Goal: Transaction & Acquisition: Subscribe to service/newsletter

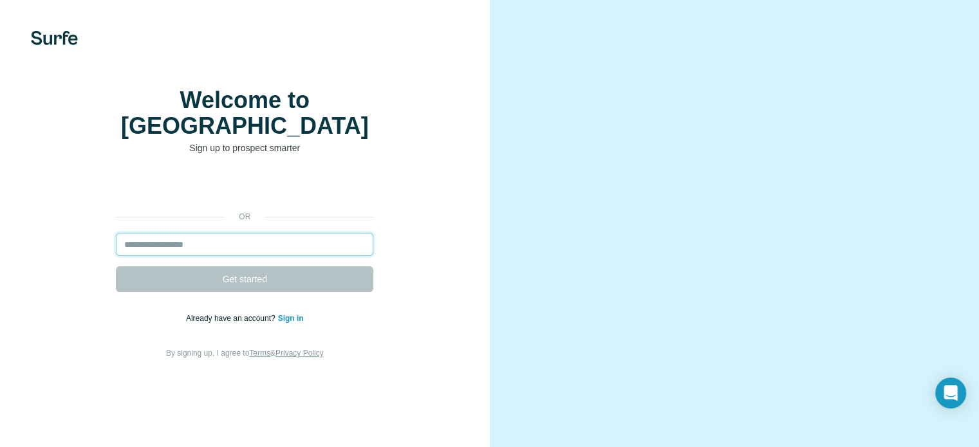
click at [147, 256] on input "email" at bounding box center [245, 244] width 258 height 23
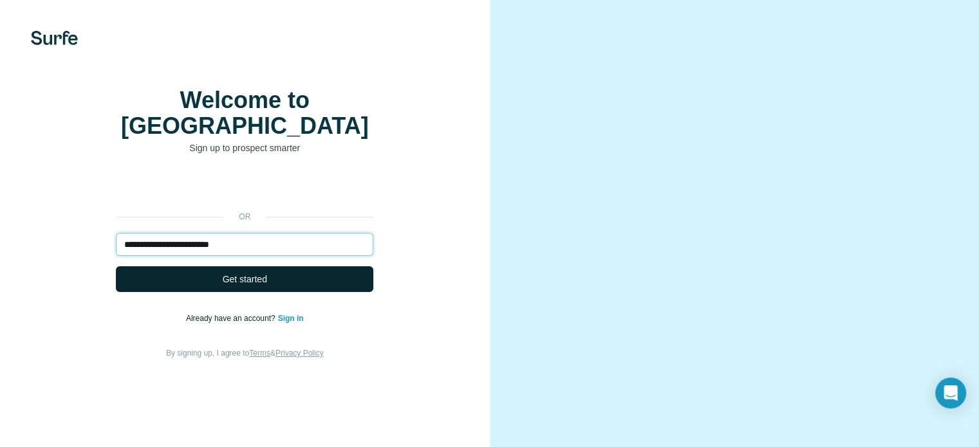
type input "**********"
click at [241, 286] on span "Get started" at bounding box center [245, 279] width 44 height 13
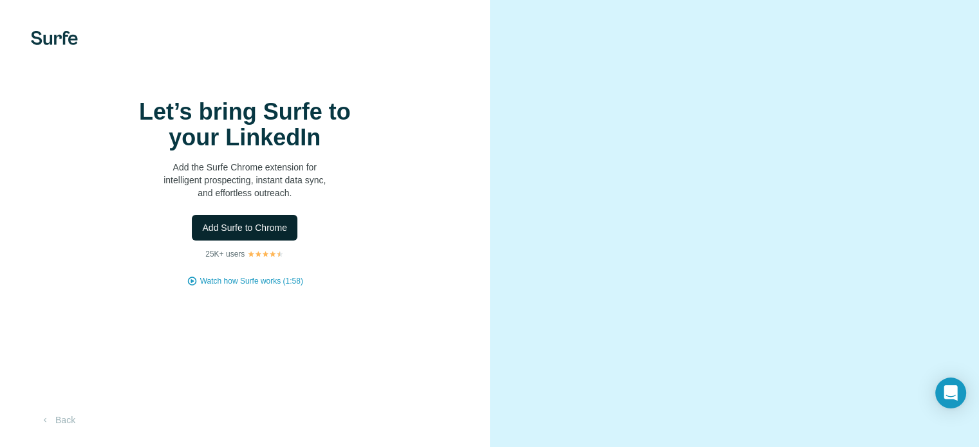
click at [240, 234] on span "Add Surfe to Chrome" at bounding box center [244, 227] width 85 height 13
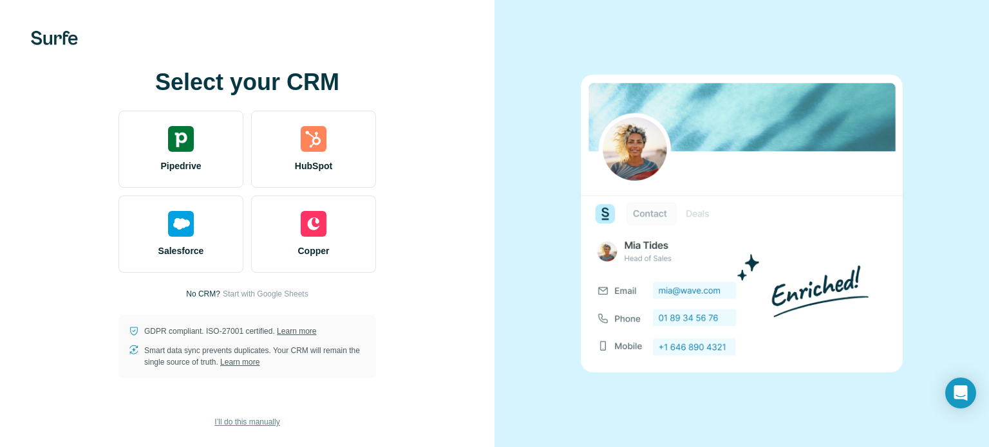
click at [246, 424] on span "I’ll do this manually" at bounding box center [246, 423] width 65 height 12
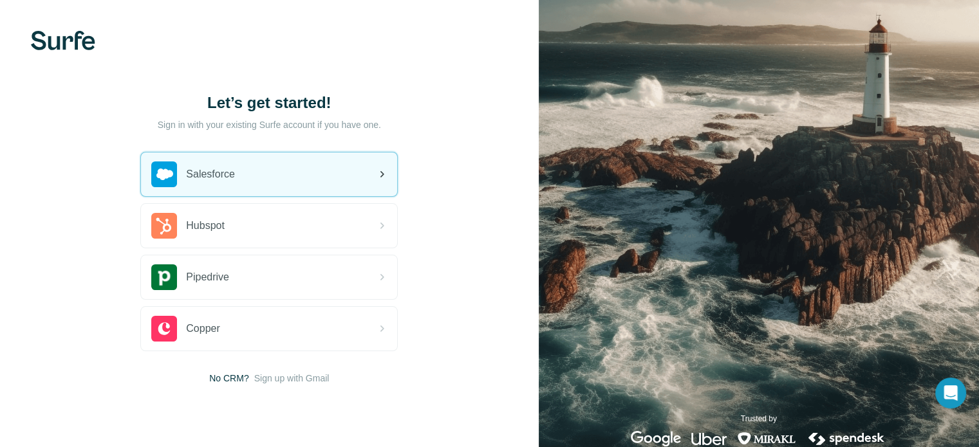
click at [381, 174] on icon at bounding box center [381, 174] width 15 height 15
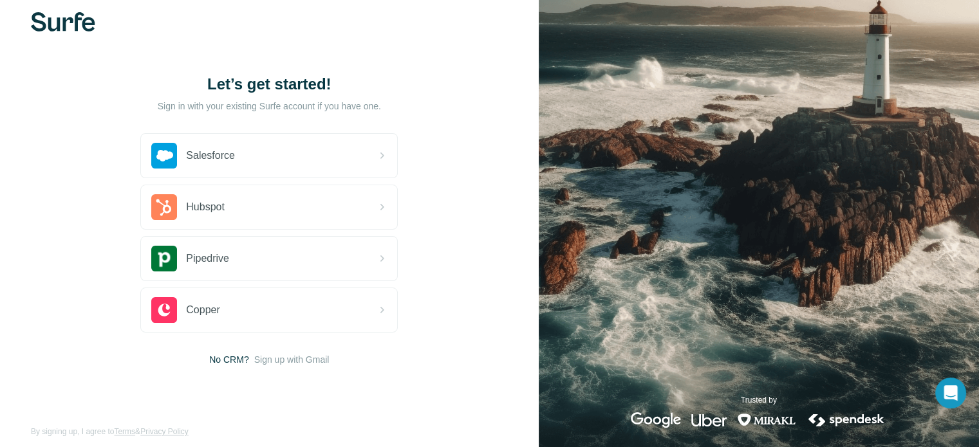
scroll to position [29, 0]
